Goal: Task Accomplishment & Management: Manage account settings

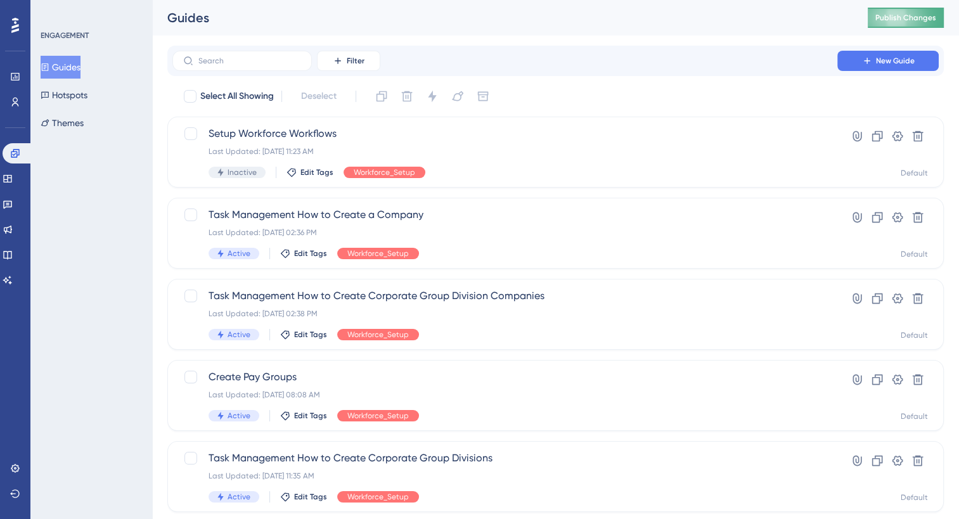
click at [931, 26] on button "Publish Changes" at bounding box center [905, 18] width 76 height 20
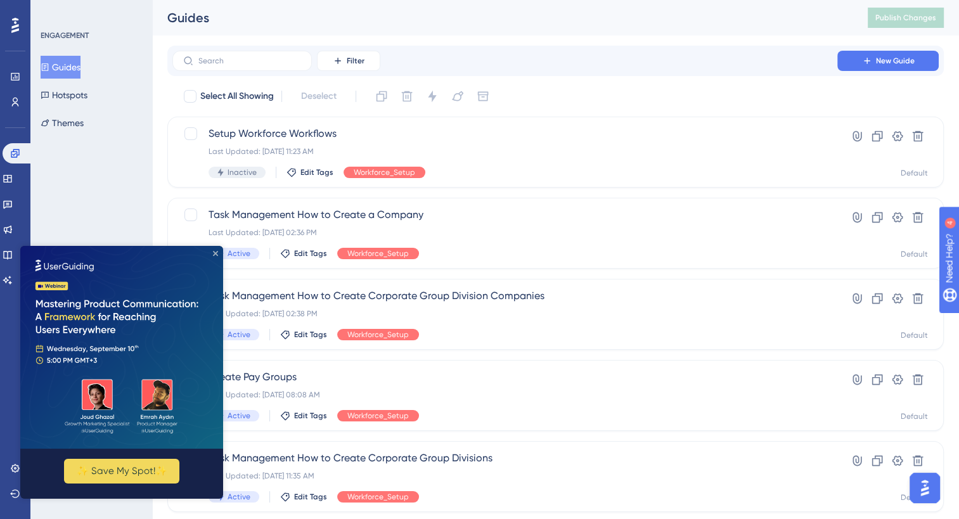
click at [217, 253] on icon "Close Preview" at bounding box center [215, 253] width 5 height 5
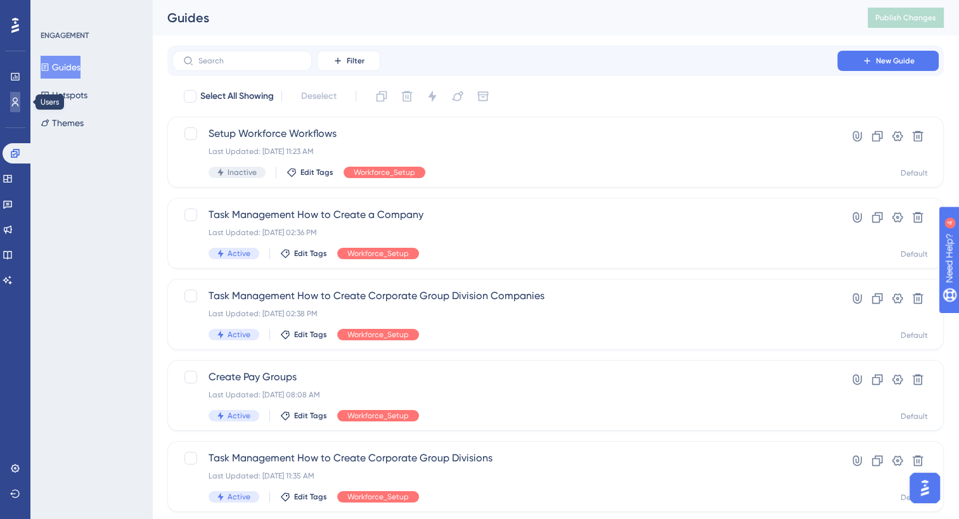
click at [10, 101] on link at bounding box center [15, 102] width 10 height 20
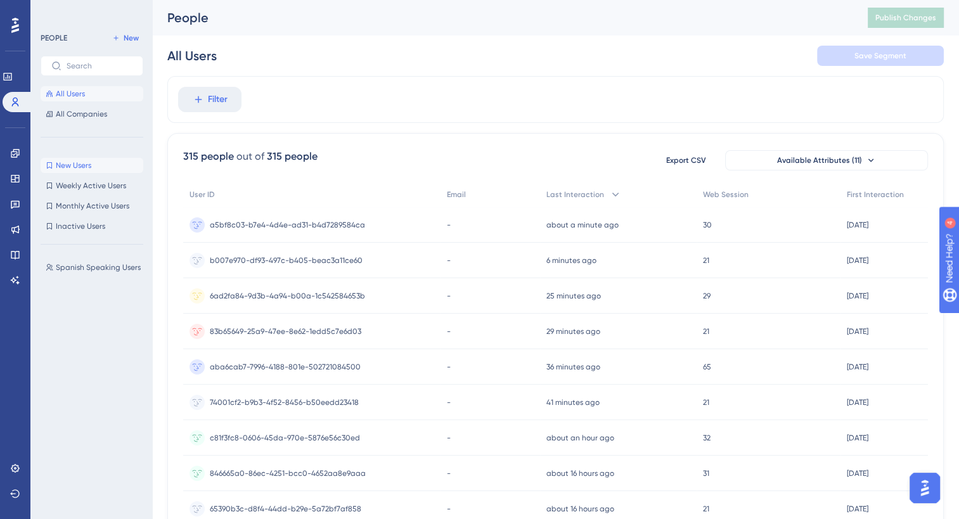
click at [63, 161] on span "New Users" at bounding box center [73, 165] width 35 height 10
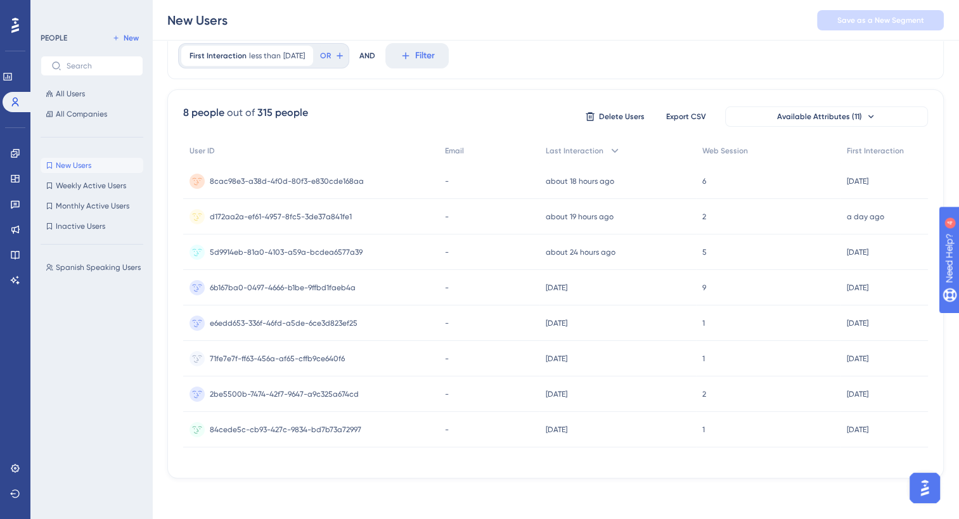
scroll to position [52, 0]
click at [11, 471] on icon at bounding box center [15, 468] width 10 height 10
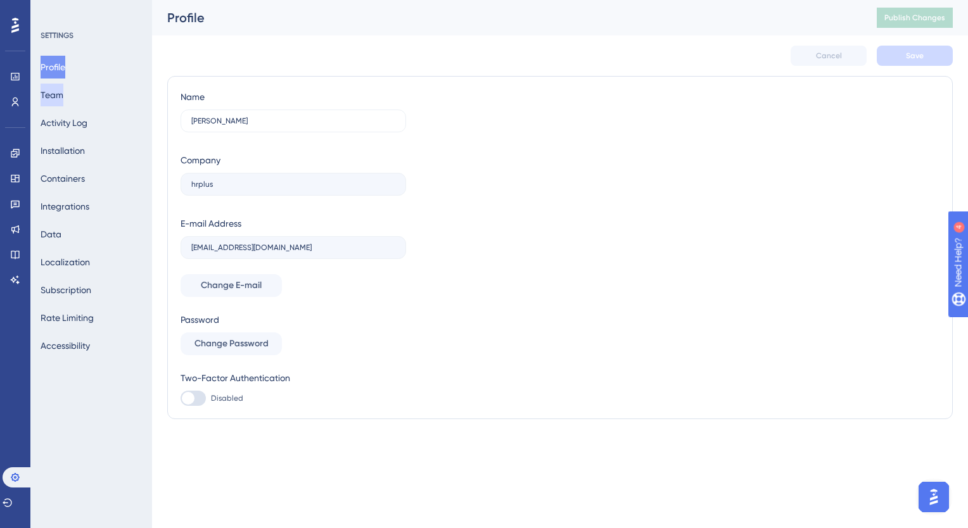
click at [58, 98] on button "Team" at bounding box center [52, 95] width 23 height 23
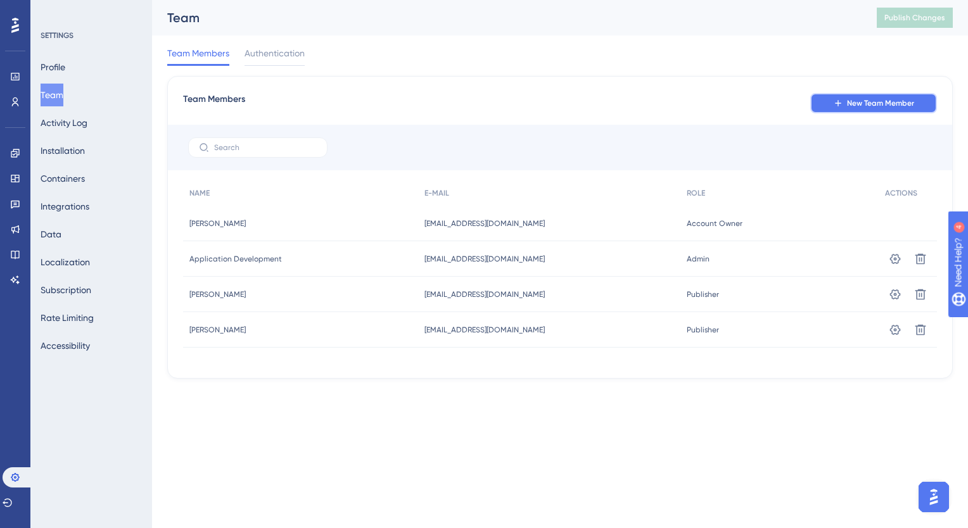
click at [837, 101] on icon at bounding box center [838, 103] width 10 height 10
